Goal: Check status: Check status

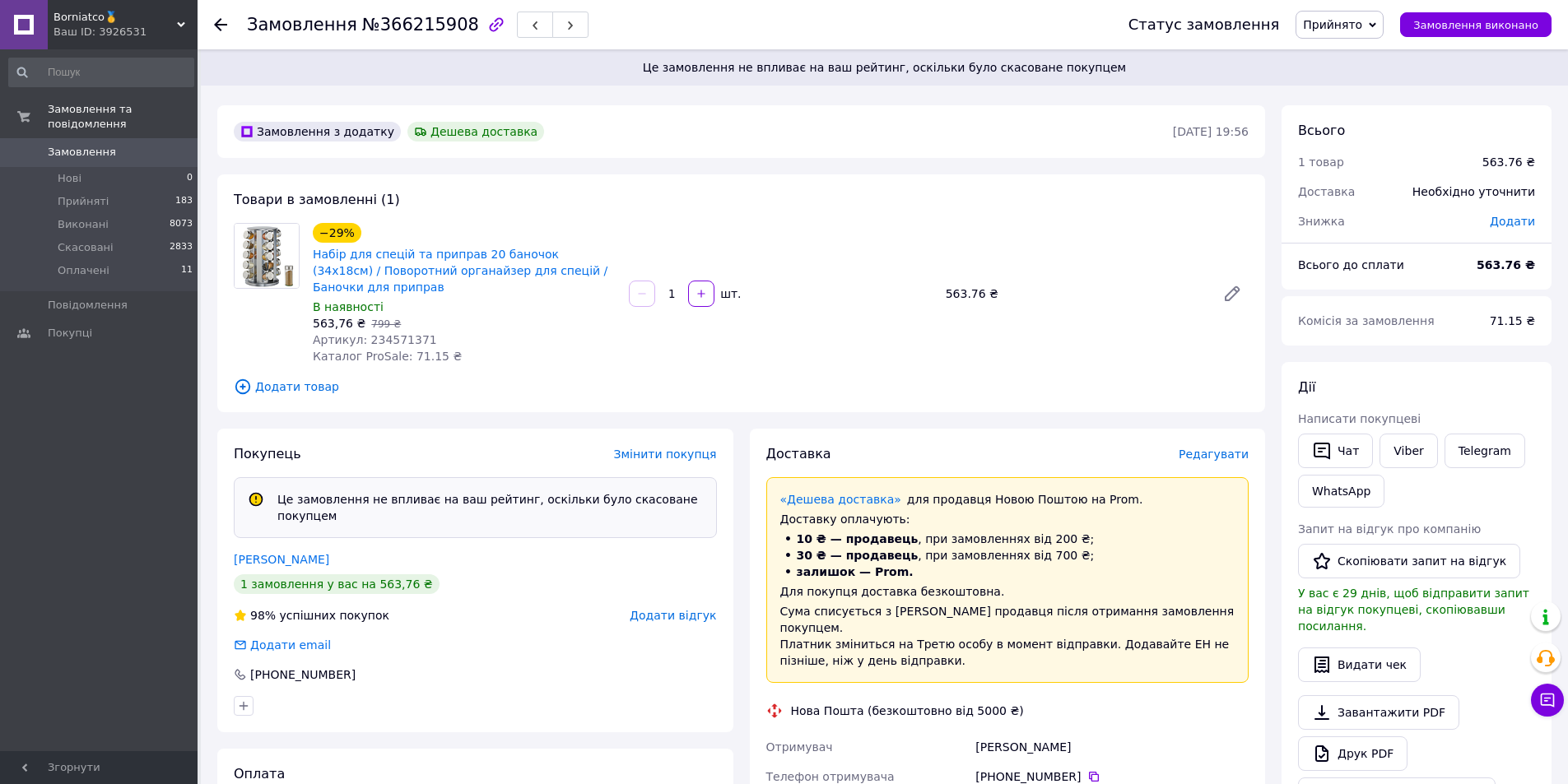
scroll to position [600, 0]
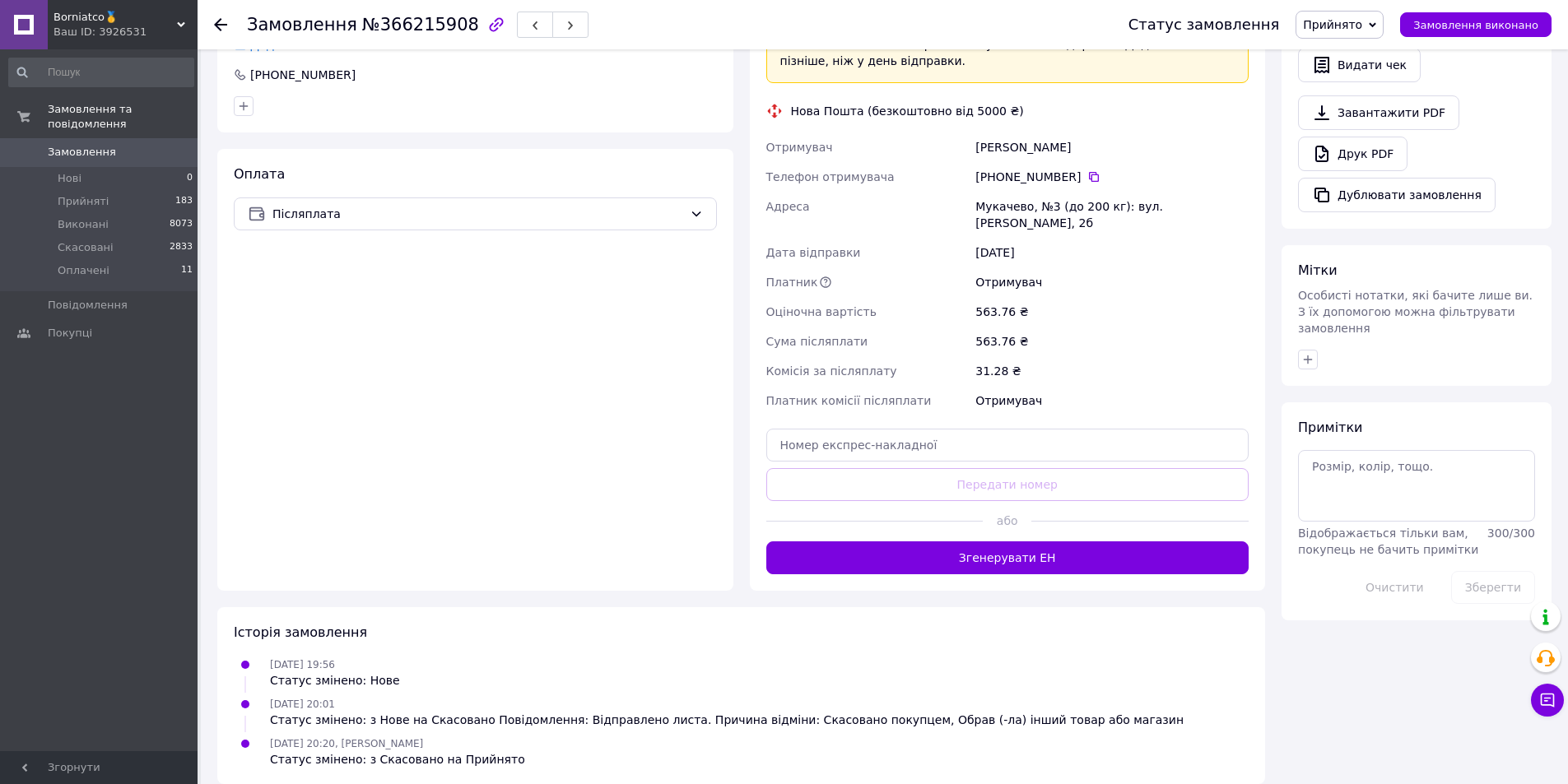
click at [178, 21] on icon at bounding box center [181, 25] width 8 height 8
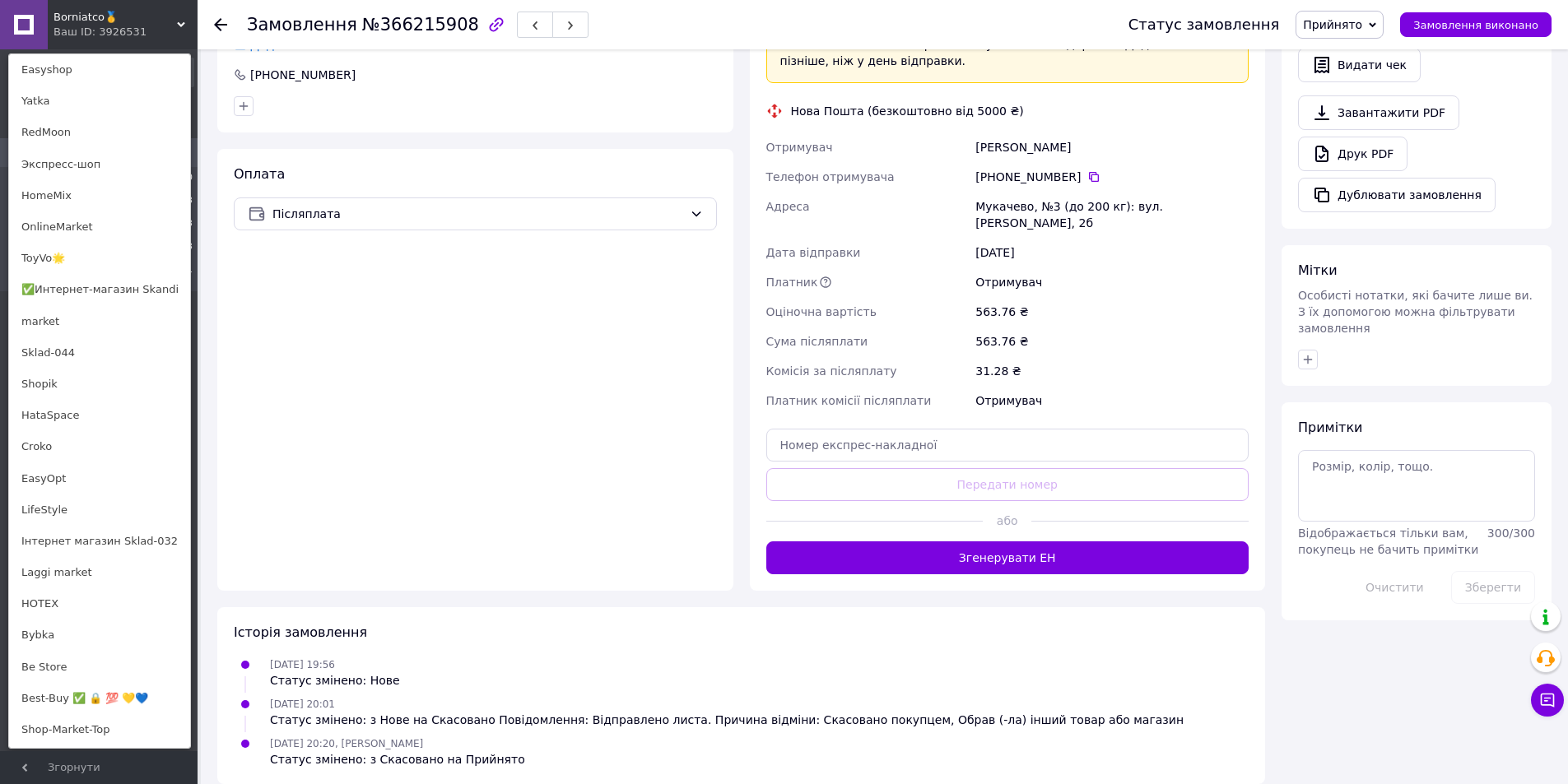
scroll to position [1019, 0]
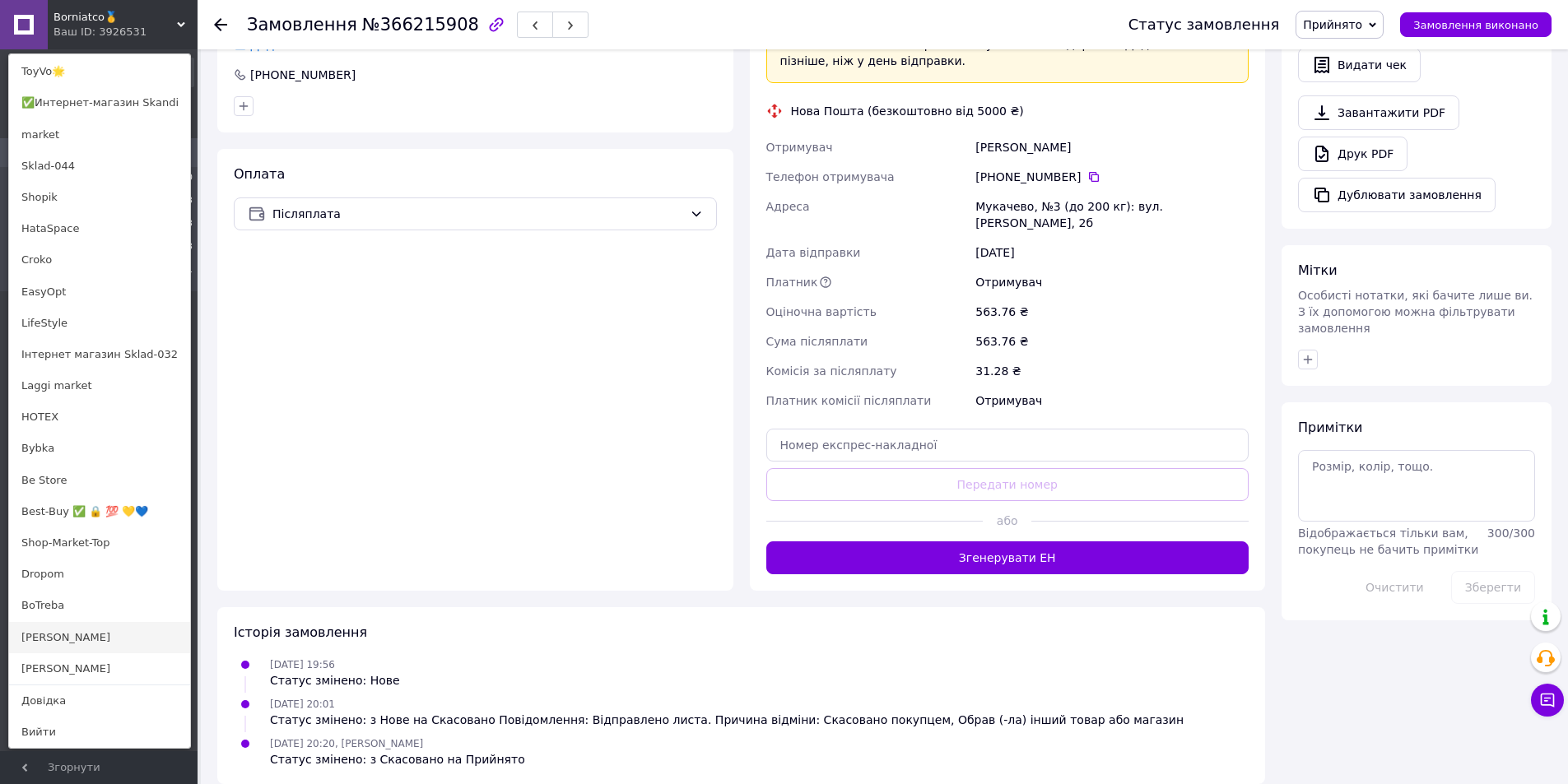
click at [78, 629] on link "[PERSON_NAME]" at bounding box center [100, 637] width 182 height 31
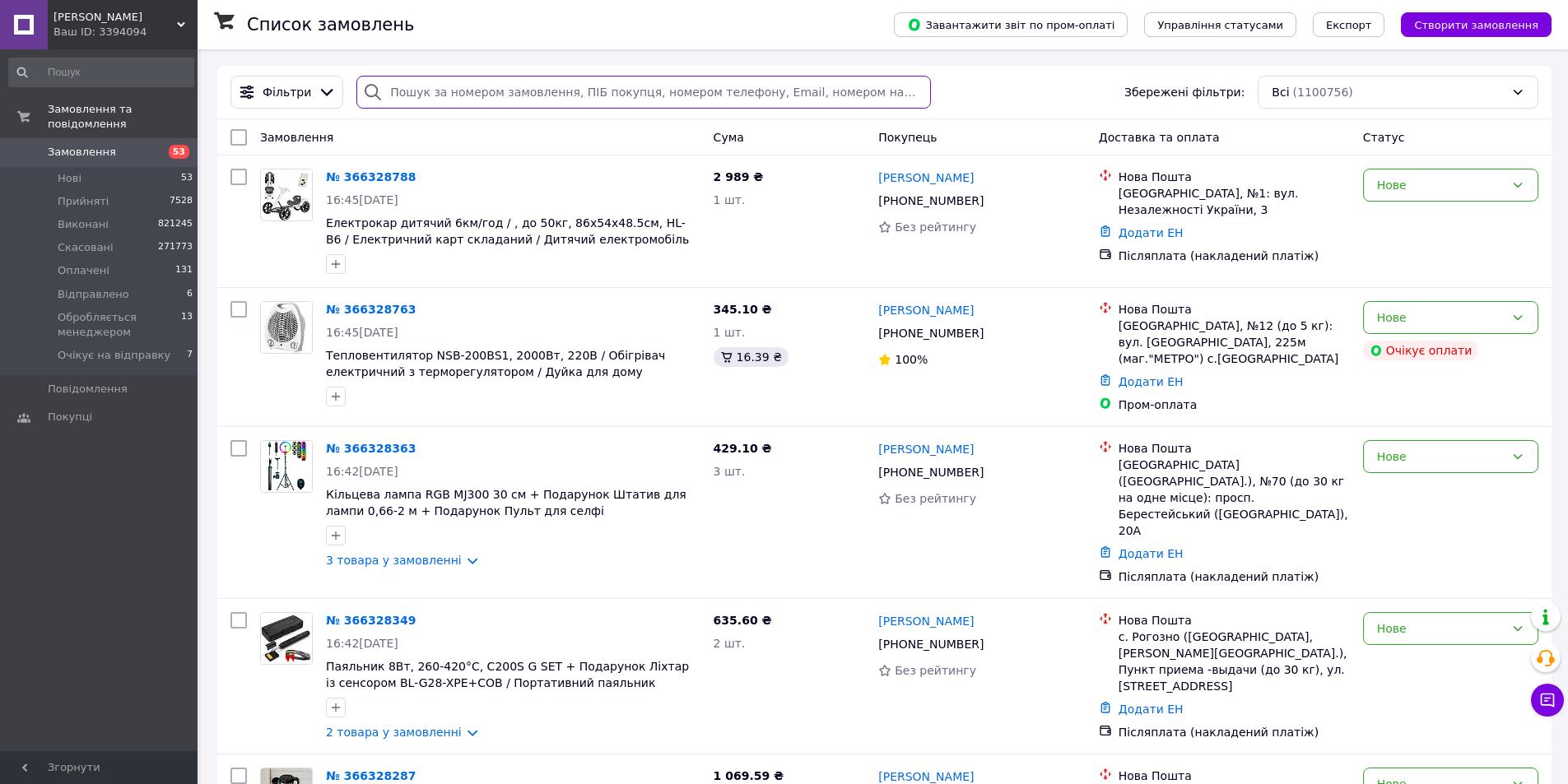
click at [670, 98] on input "search" at bounding box center [642, 92] width 574 height 33
paste input "366211819"
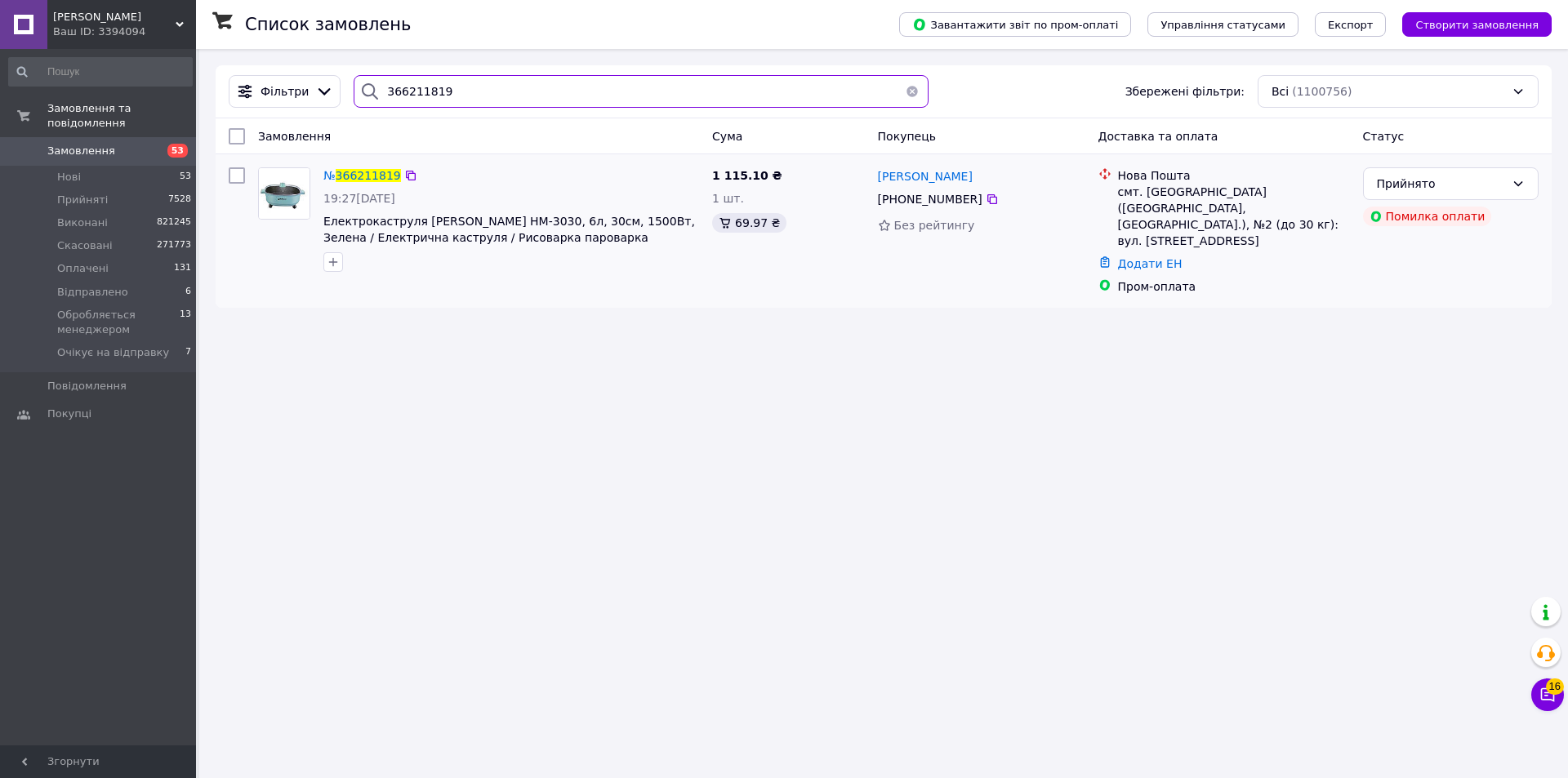
type input "366211819"
click at [282, 188] on img at bounding box center [284, 193] width 50 height 50
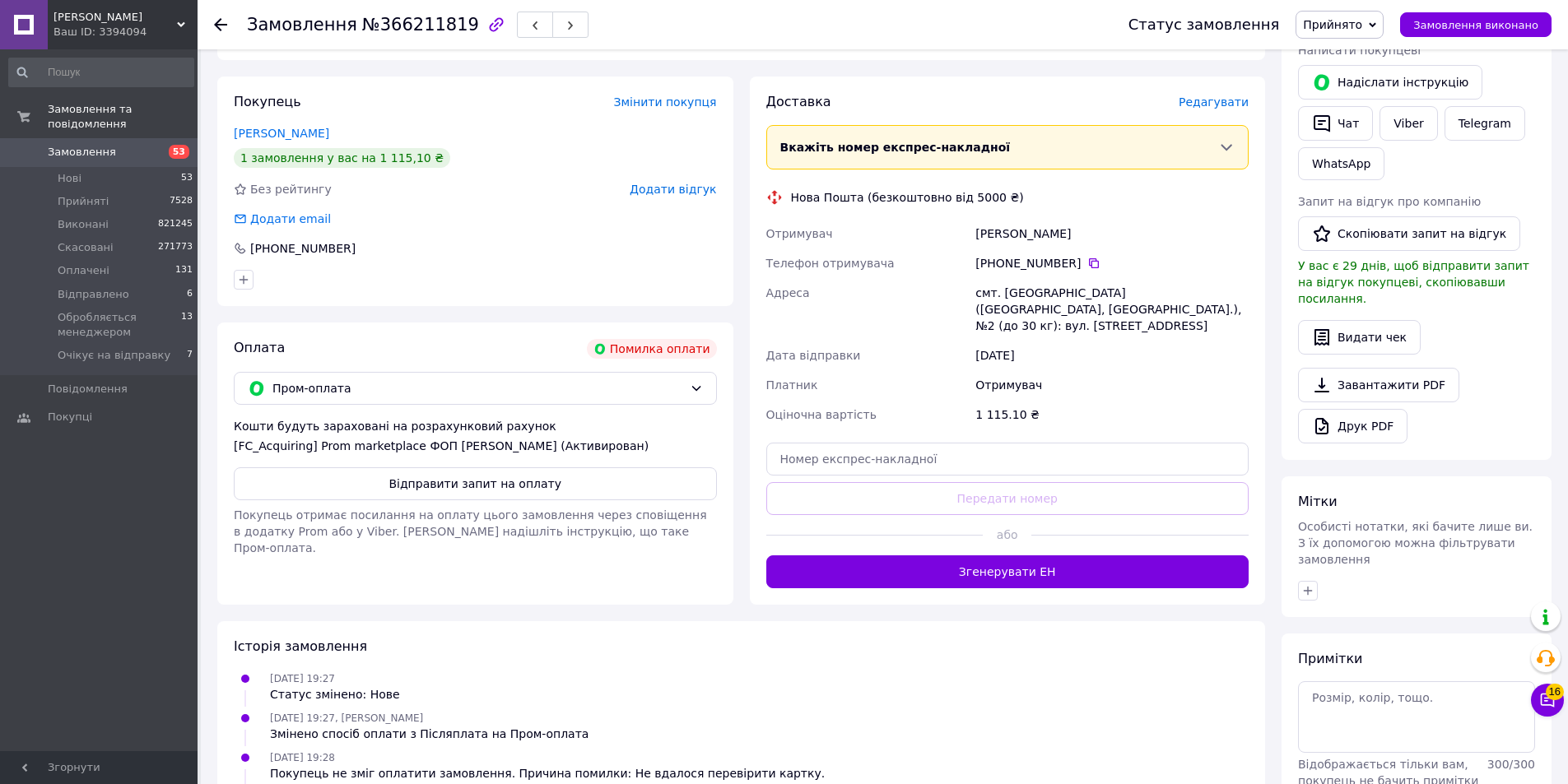
scroll to position [406, 0]
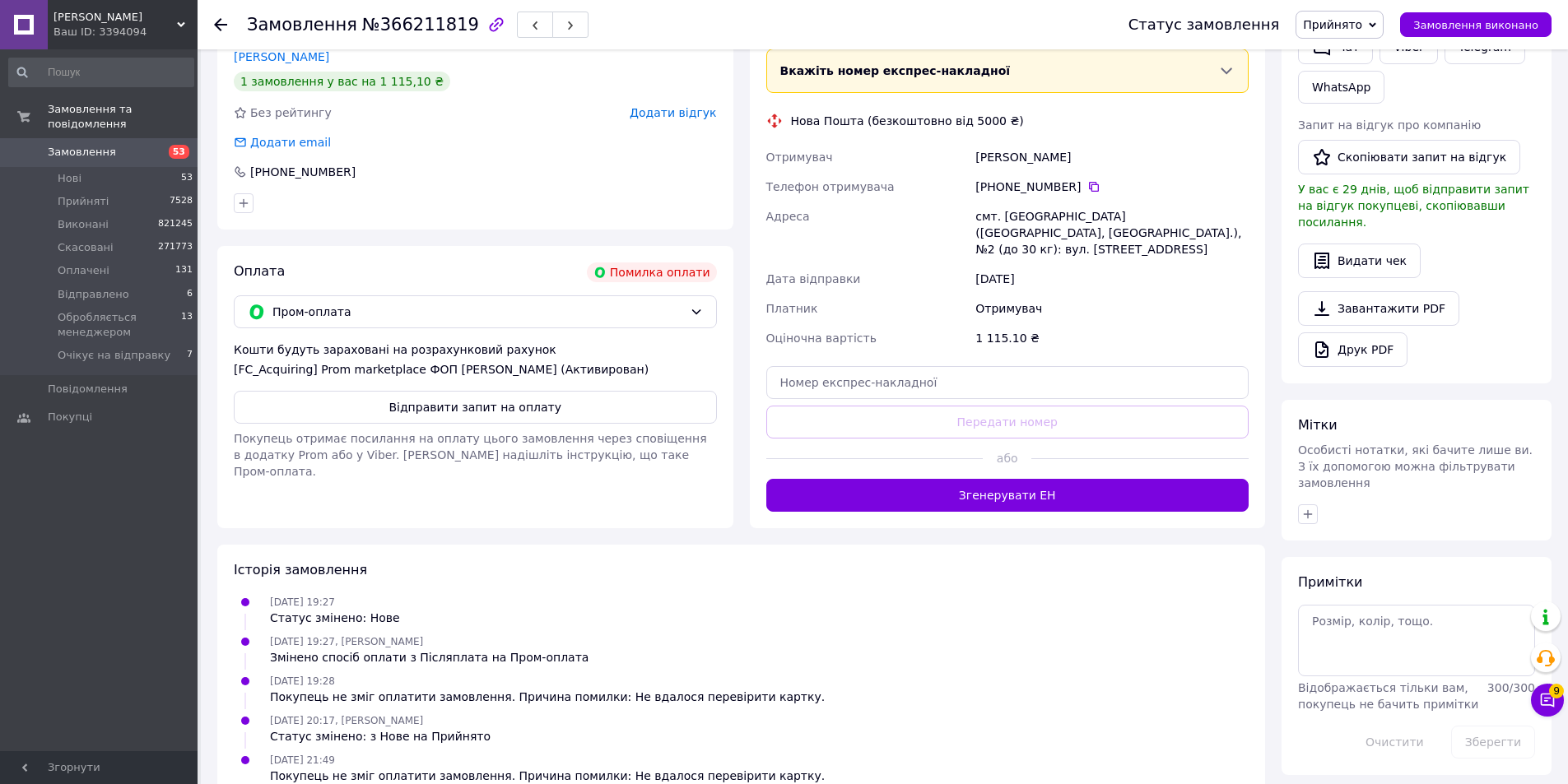
click at [216, 24] on use at bounding box center [220, 24] width 13 height 13
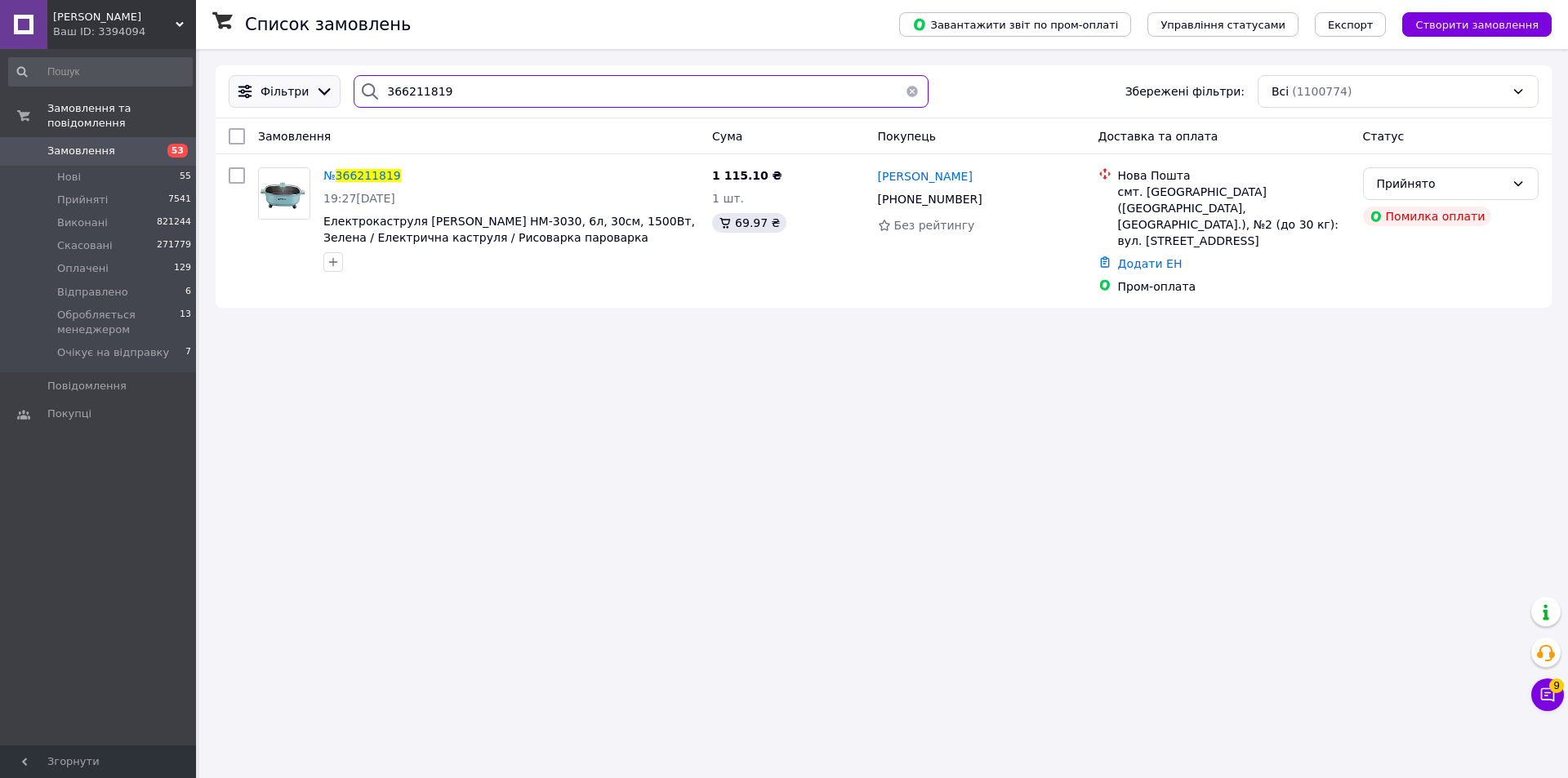
drag, startPoint x: 455, startPoint y: 91, endPoint x: 322, endPoint y: 97, distance: 133.1
click at [322, 97] on div "Фільтри 366211819 Збережені фільтри: Всі (1100774)" at bounding box center [883, 91] width 1323 height 33
paste input "934"
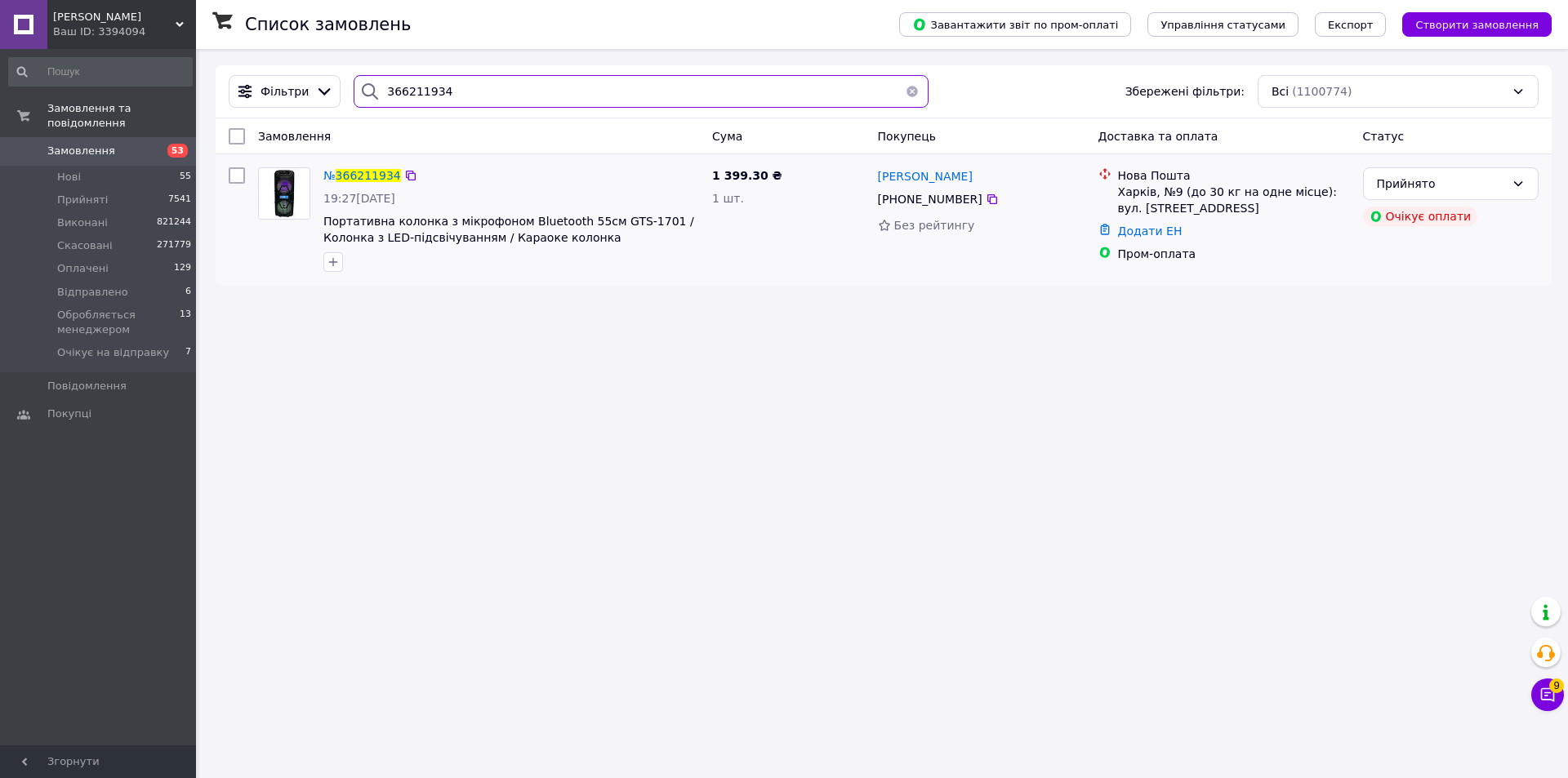
type input "366211934"
click at [288, 208] on img at bounding box center [284, 193] width 50 height 50
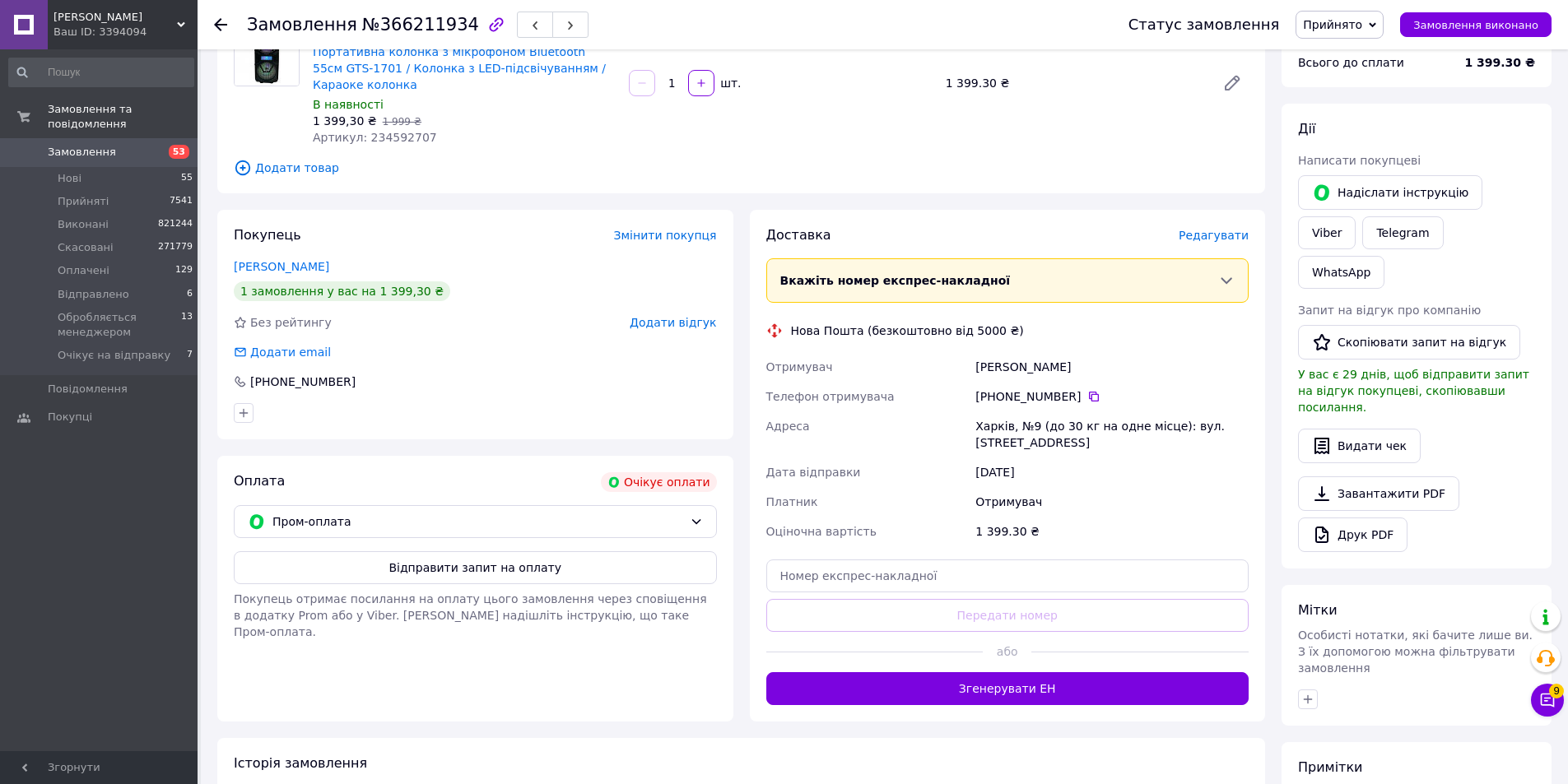
scroll to position [283, 0]
